Goal: Ask a question

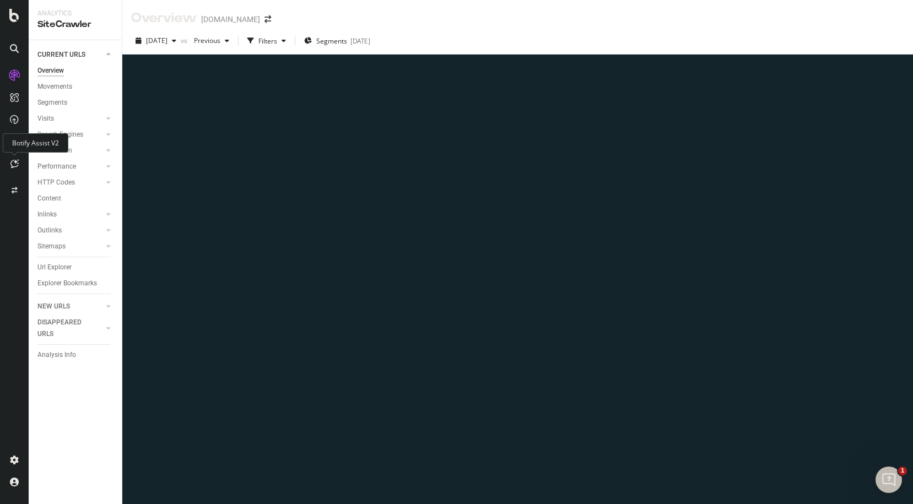
click at [14, 164] on icon at bounding box center [14, 163] width 8 height 9
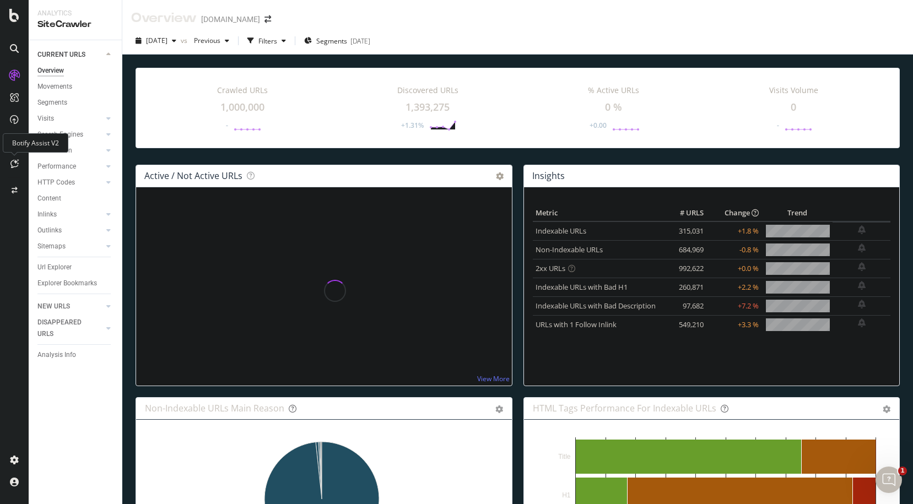
click at [10, 165] on icon at bounding box center [14, 163] width 8 height 9
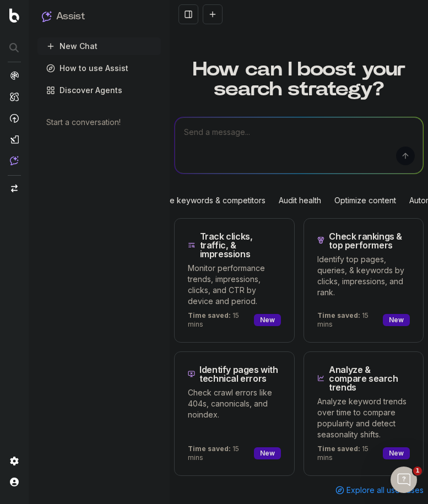
scroll to position [31, 0]
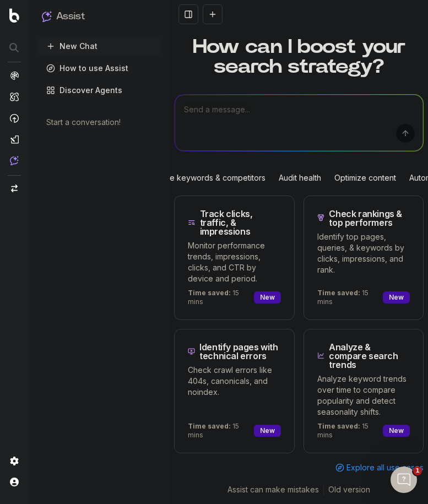
click at [243, 125] on textarea at bounding box center [299, 123] width 249 height 56
type textarea "hello"
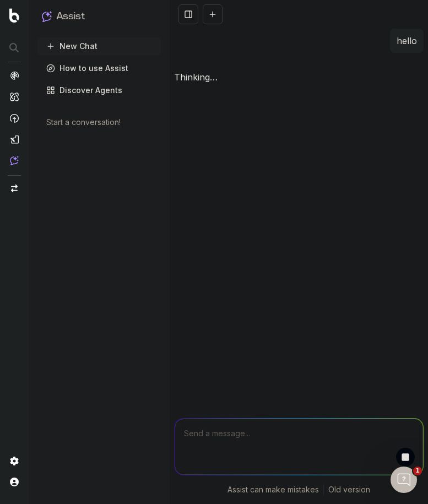
scroll to position [0, 0]
click at [275, 427] on textarea at bounding box center [299, 447] width 249 height 56
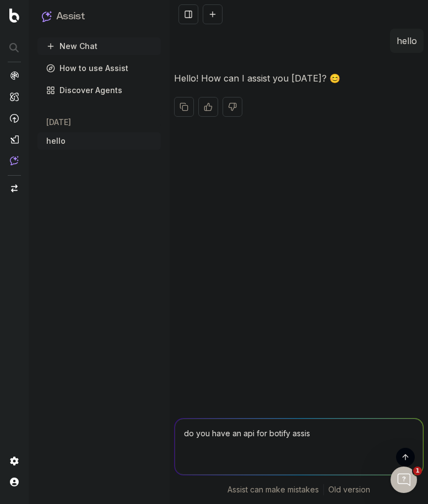
type textarea "do you have an api for botify assist"
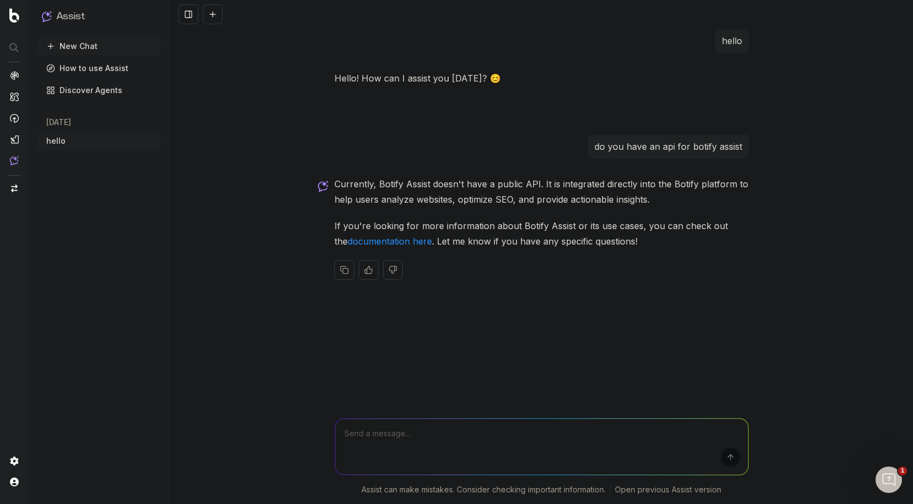
click at [413, 243] on link "documentation here" at bounding box center [390, 241] width 84 height 11
